Goal: Information Seeking & Learning: Learn about a topic

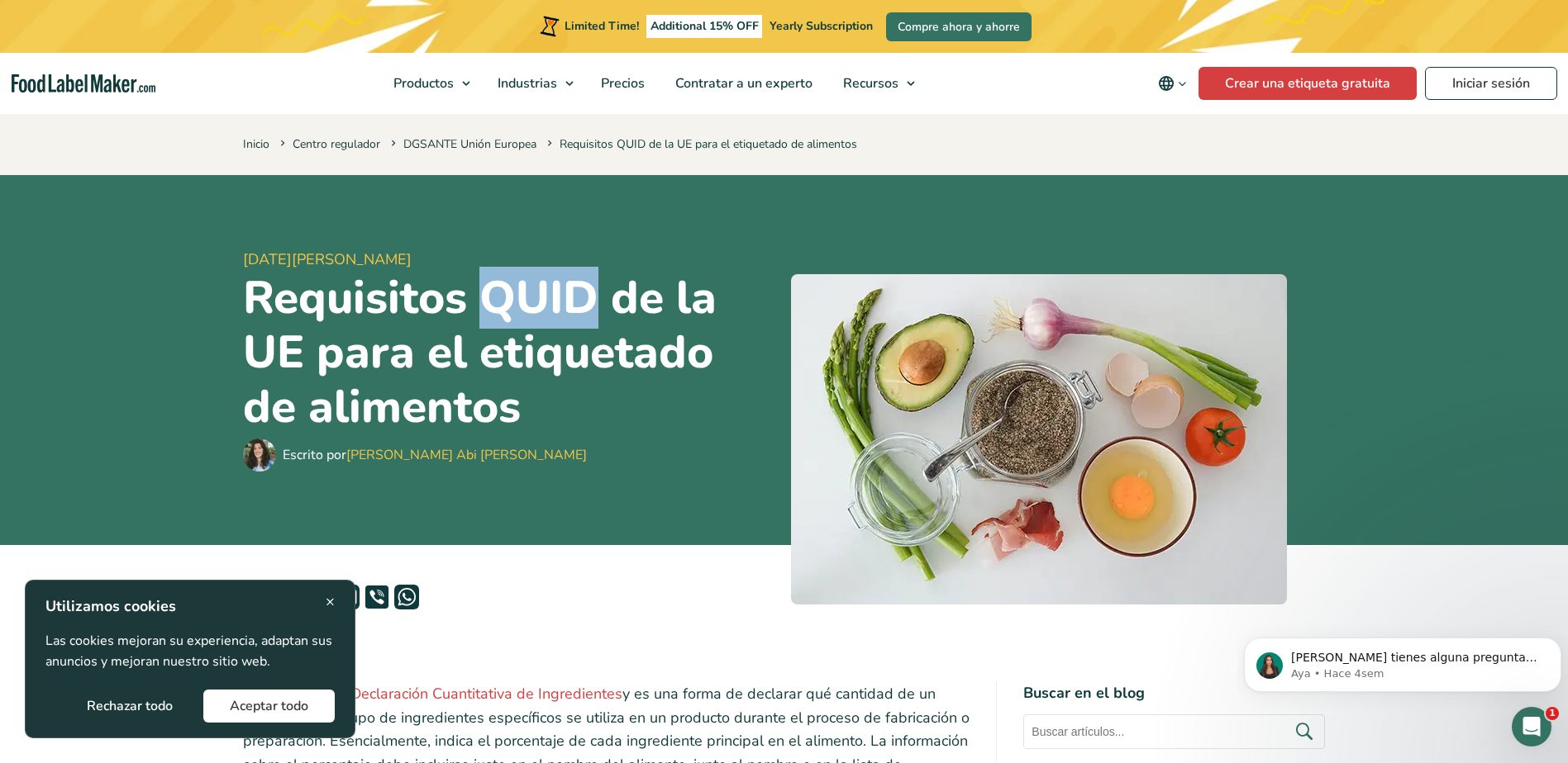
drag, startPoint x: 529, startPoint y: 301, endPoint x: 601, endPoint y: 299, distance: 72.0
click at [601, 299] on h1 "Requisitos QUID de la UE para el etiquetado de alimentos" at bounding box center [511, 353] width 535 height 163
copy h1 "QUID"
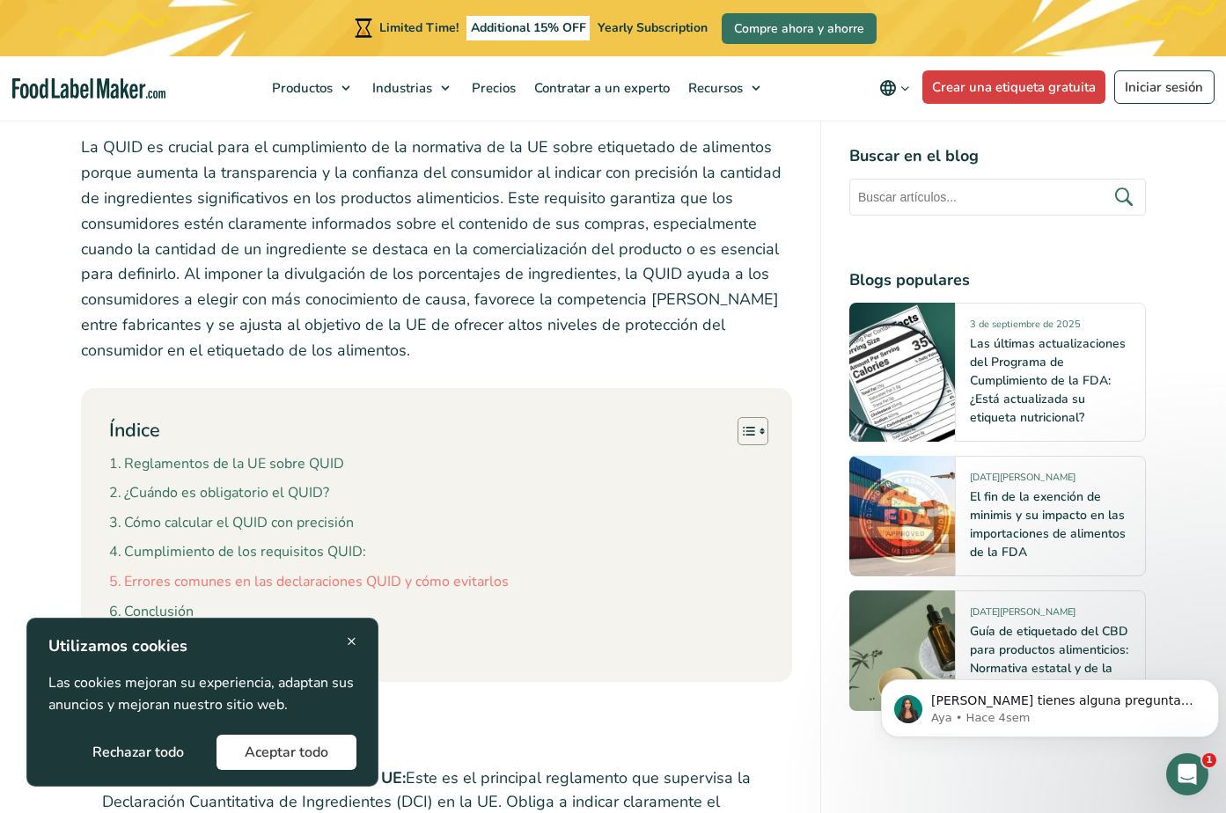
click at [340, 571] on link "Errores comunes en las declaraciones QUID y cómo evitarlos" at bounding box center [309, 582] width 400 height 23
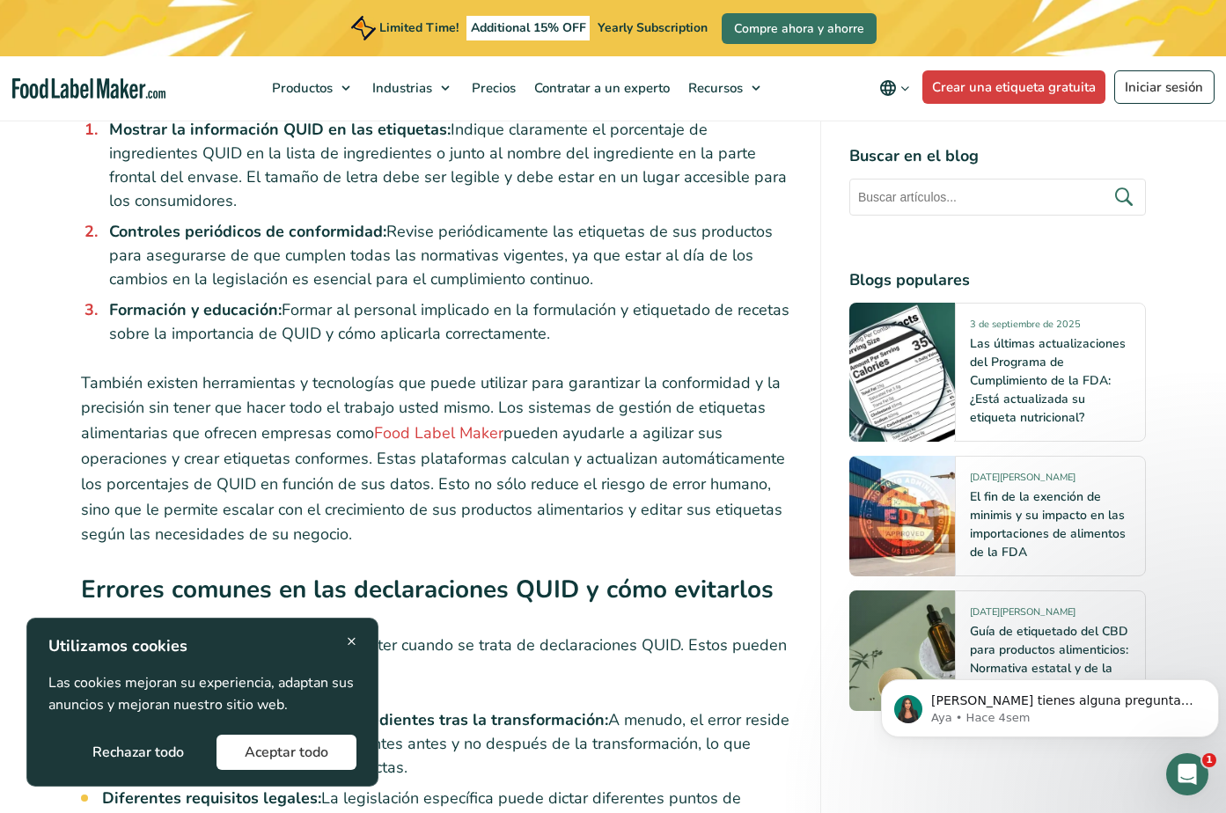
scroll to position [5363, 0]
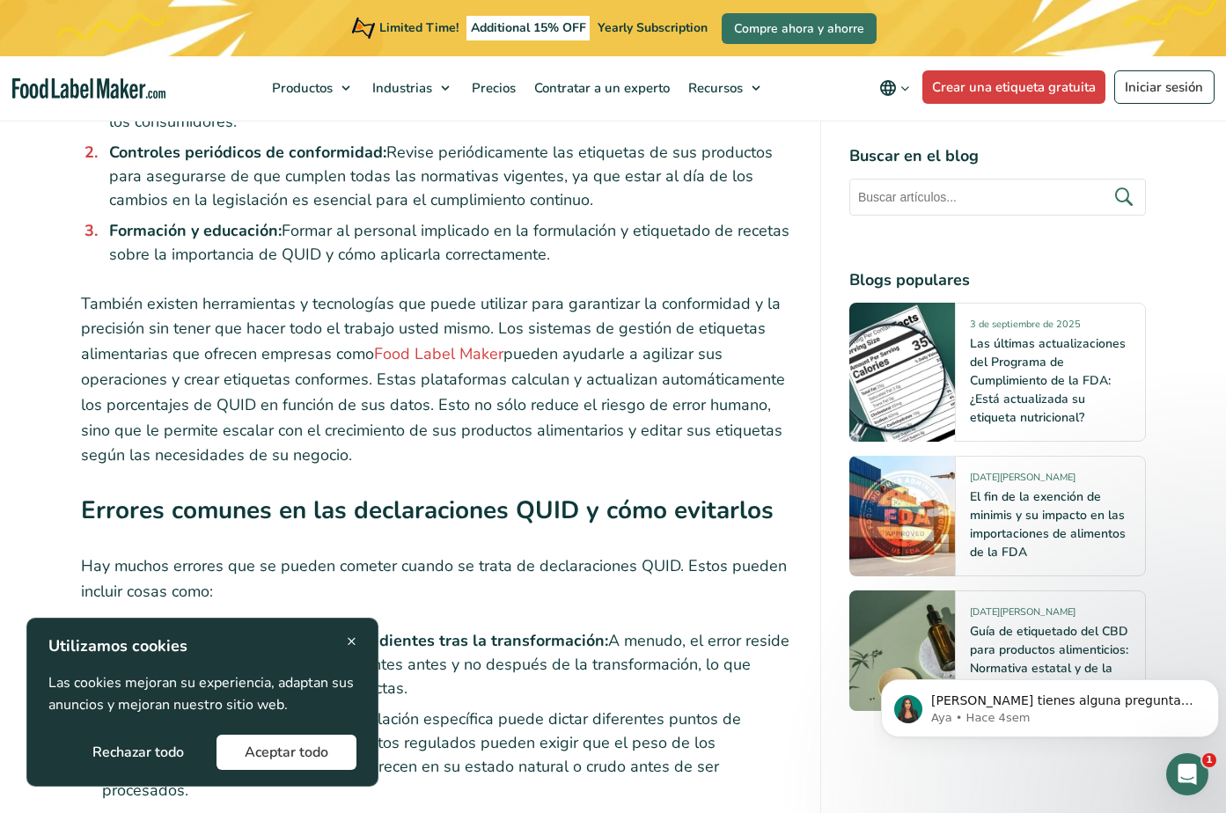
click at [352, 640] on span "×" at bounding box center [352, 641] width 10 height 24
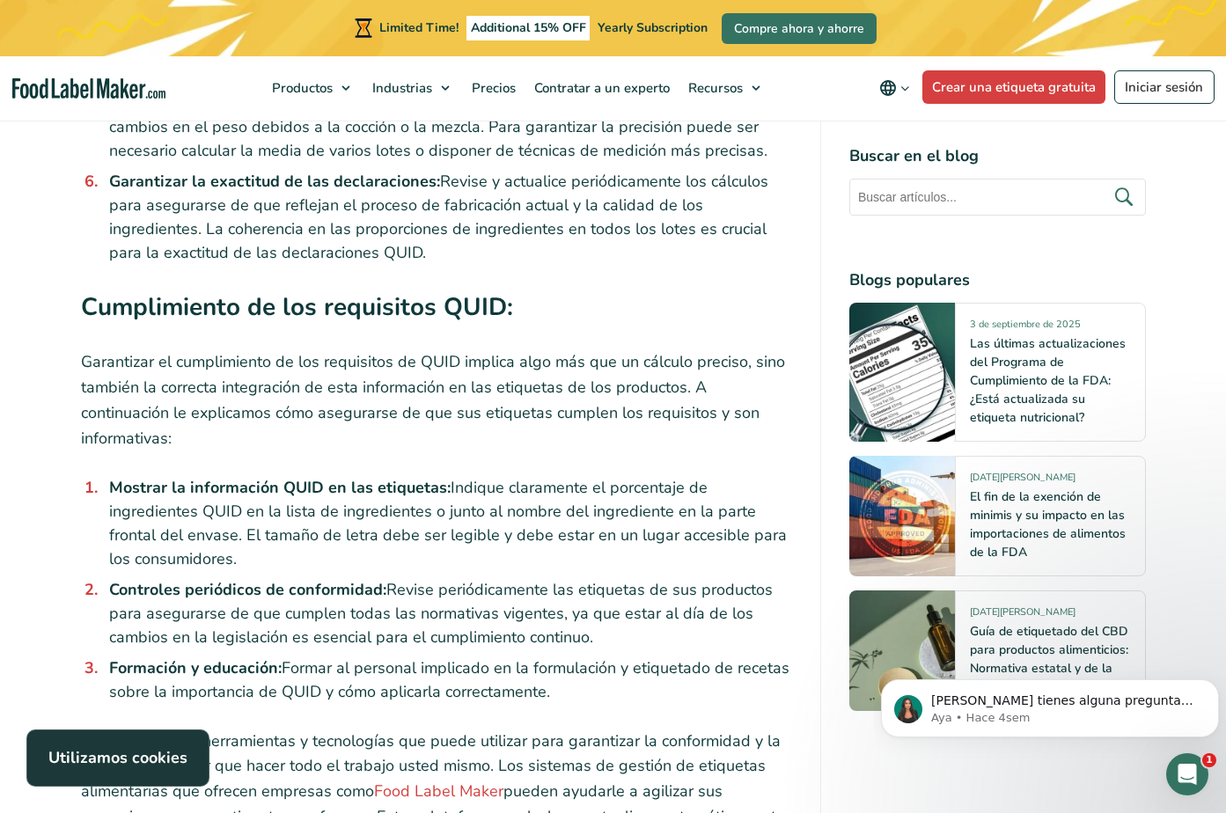
scroll to position [4923, 0]
